Goal: Information Seeking & Learning: Learn about a topic

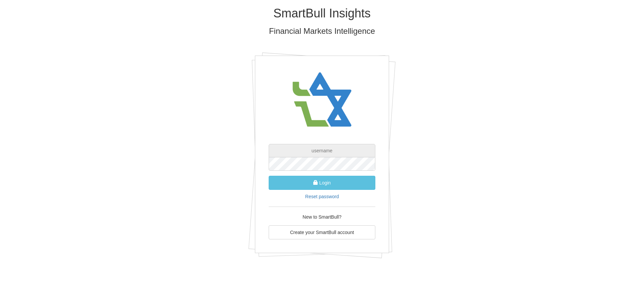
click at [327, 154] on input "text" at bounding box center [322, 150] width 107 height 13
click at [317, 151] on input "text" at bounding box center [322, 150] width 107 height 13
paste input "[URL][DOMAIN_NAME]"
type input "[URL][DOMAIN_NAME]"
drag, startPoint x: 352, startPoint y: 150, endPoint x: 270, endPoint y: 156, distance: 82.7
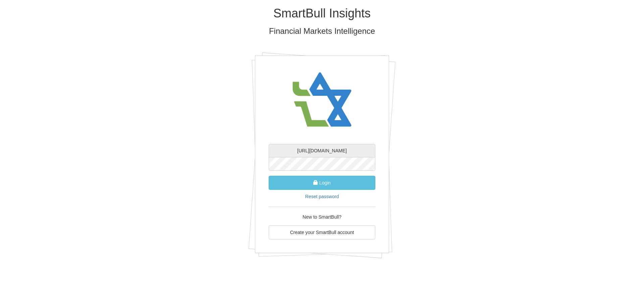
click at [270, 156] on input "[URL][DOMAIN_NAME]" at bounding box center [322, 150] width 107 height 13
click at [320, 149] on input "text" at bounding box center [322, 150] width 107 height 13
type input "[EMAIL_ADDRESS][DOMAIN_NAME]"
click at [269, 176] on button "Login" at bounding box center [322, 183] width 107 height 14
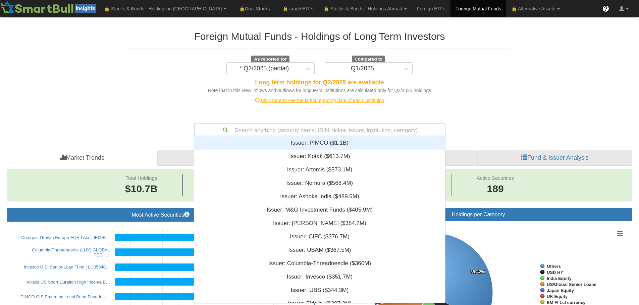
click at [295, 129] on div "Search anything (security name, ISIN, ticker, issuer, institution, category)..." at bounding box center [319, 129] width 250 height 11
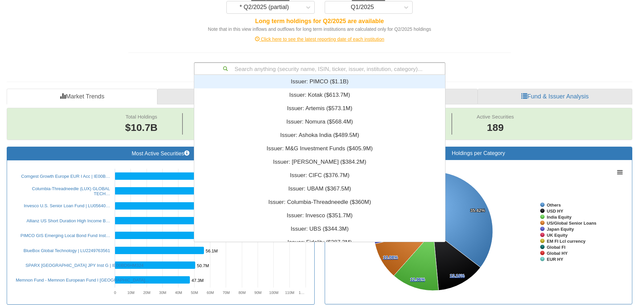
scroll to position [67, 0]
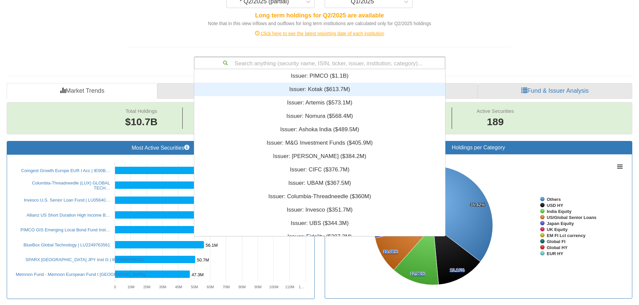
click at [486, 49] on div "Foreign Mutual Funds - Holdings of Long Term Investors As reported for * Q2/202…" at bounding box center [319, 13] width 392 height 112
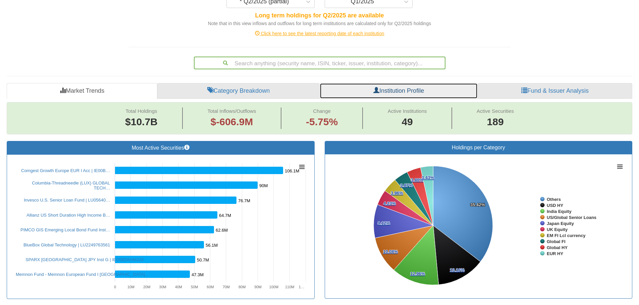
click at [398, 90] on link "Institution Profile" at bounding box center [399, 91] width 158 height 16
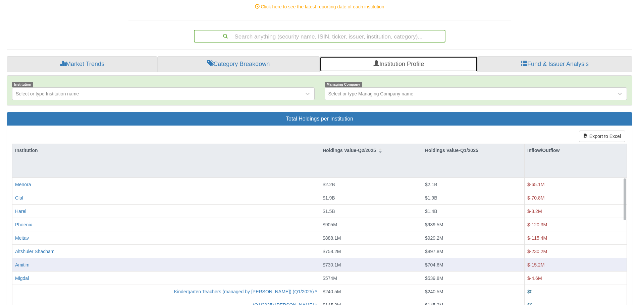
scroll to position [101, 0]
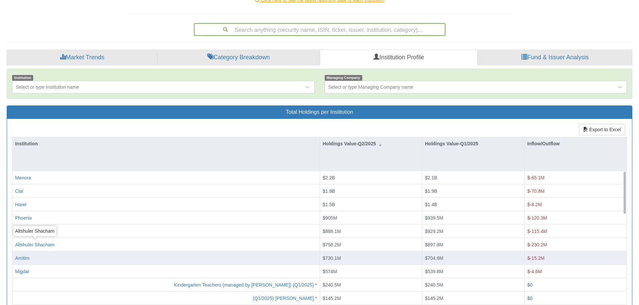
click at [37, 257] on div "Amitim" at bounding box center [166, 258] width 302 height 7
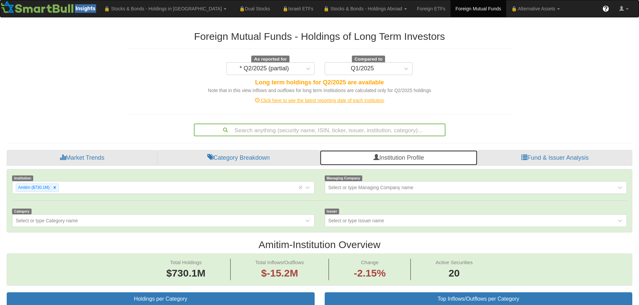
click at [395, 158] on link "Institution Profile" at bounding box center [399, 158] width 158 height 16
click at [54, 188] on icon at bounding box center [54, 187] width 5 height 5
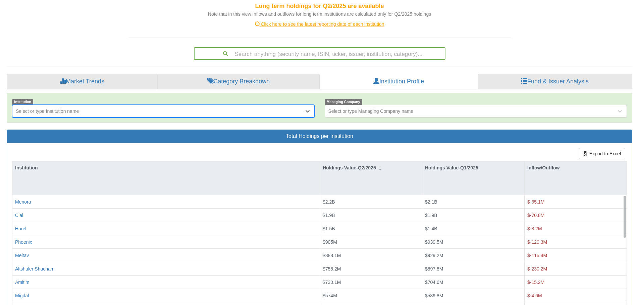
scroll to position [101, 0]
